Goal: Information Seeking & Learning: Learn about a topic

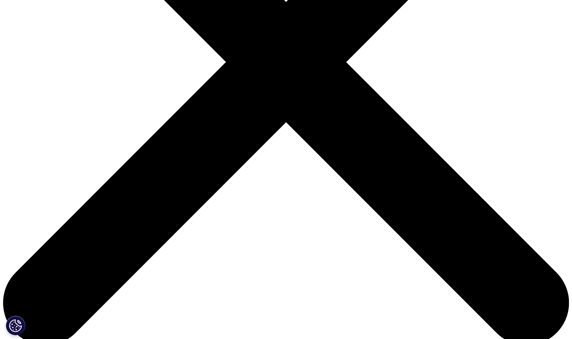
scroll to position [232, 0]
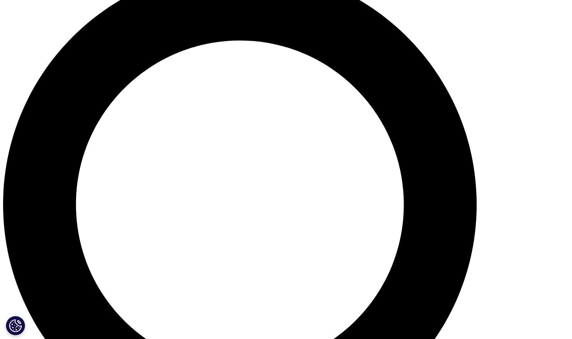
scroll to position [618, 0]
